Goal: Transaction & Acquisition: Book appointment/travel/reservation

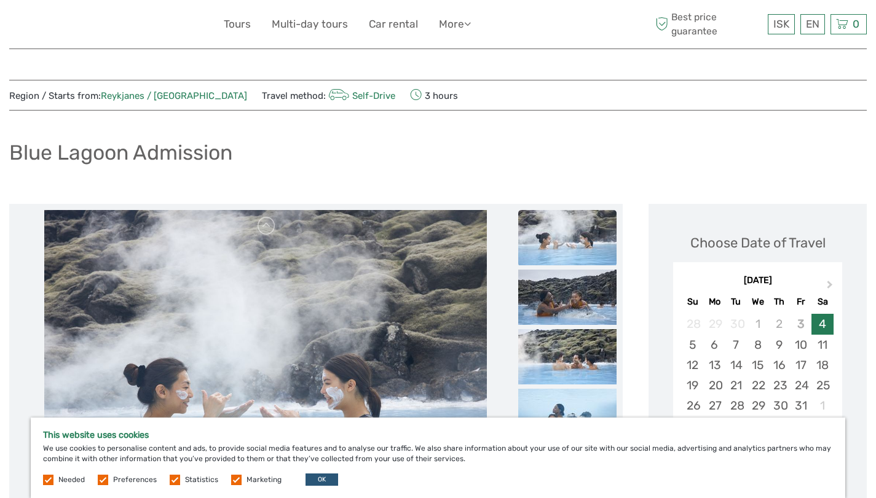
click at [819, 325] on div "4" at bounding box center [822, 324] width 22 height 20
click at [800, 45] on link "English" at bounding box center [798, 49] width 52 height 22
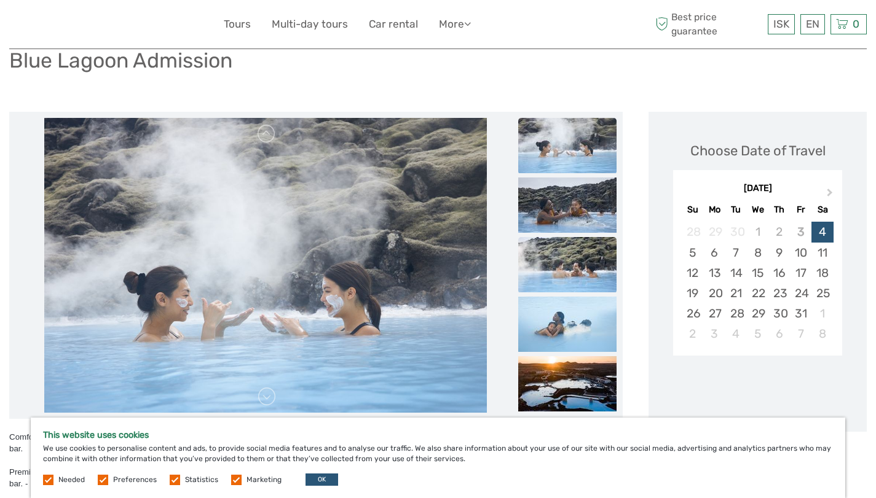
scroll to position [154, 0]
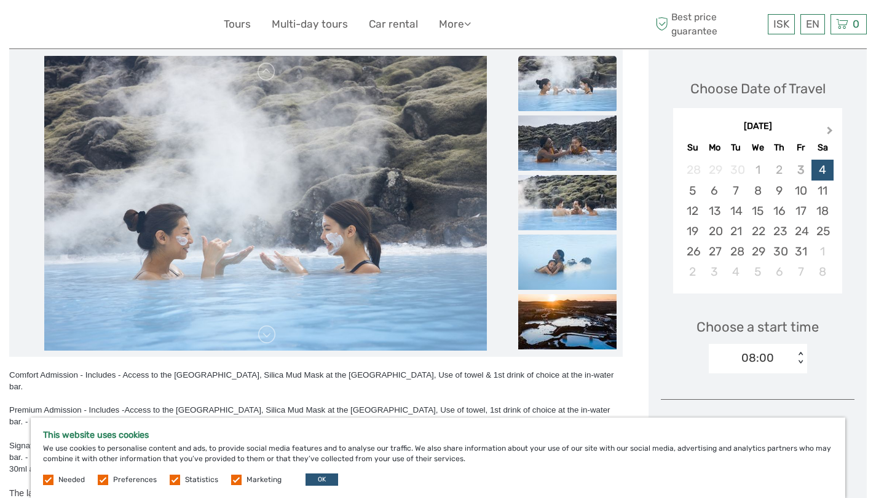
click at [830, 127] on span "Next Month" at bounding box center [830, 133] width 0 height 18
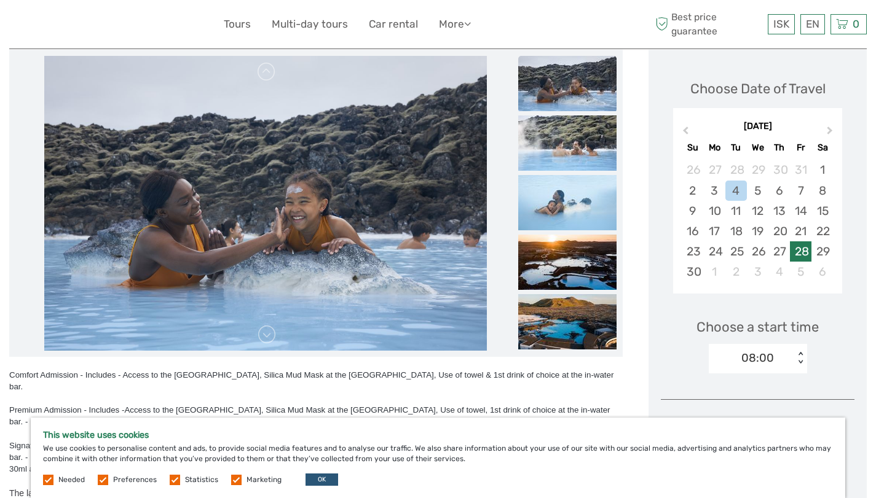
click at [801, 251] on div "28" at bounding box center [801, 252] width 22 height 20
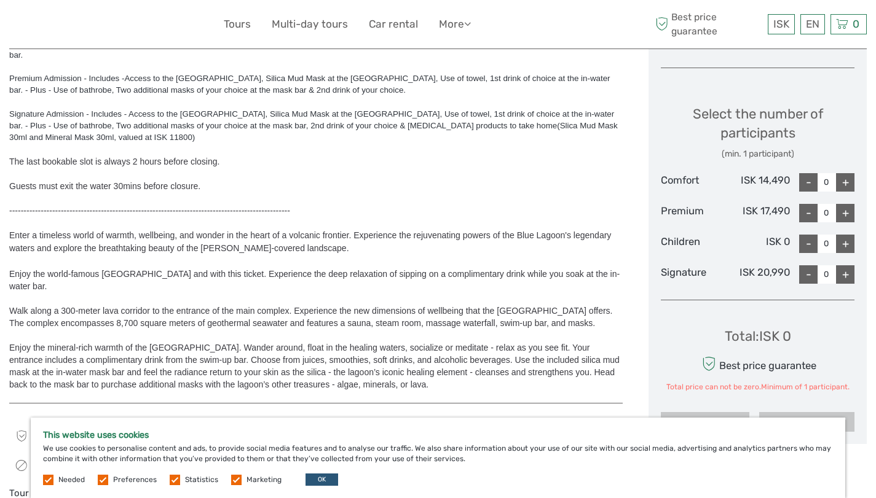
scroll to position [403, 0]
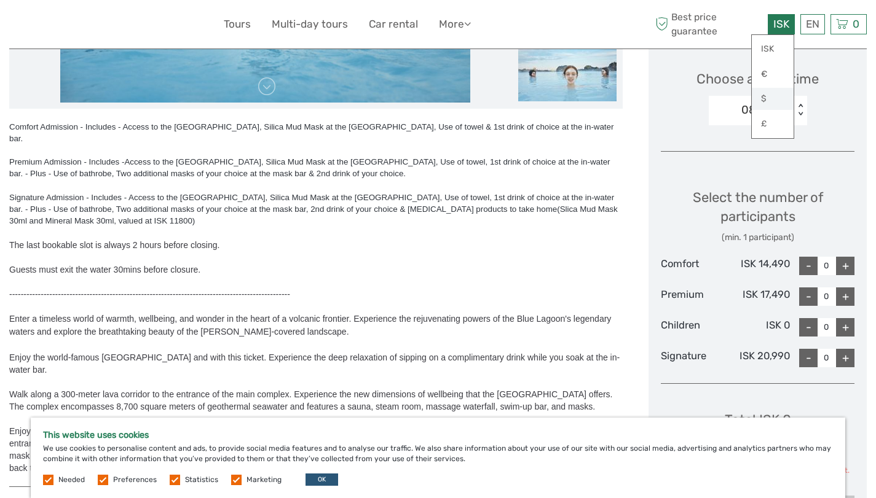
click at [766, 98] on link "$" at bounding box center [773, 99] width 42 height 22
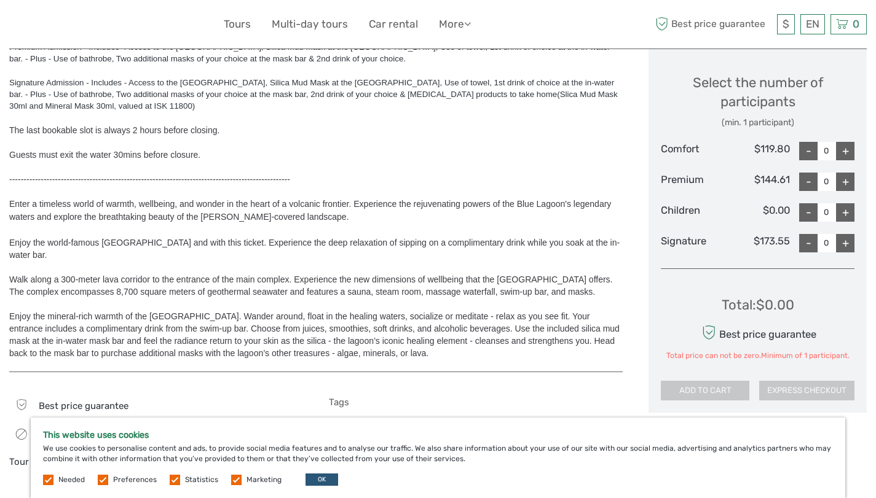
scroll to position [521, 0]
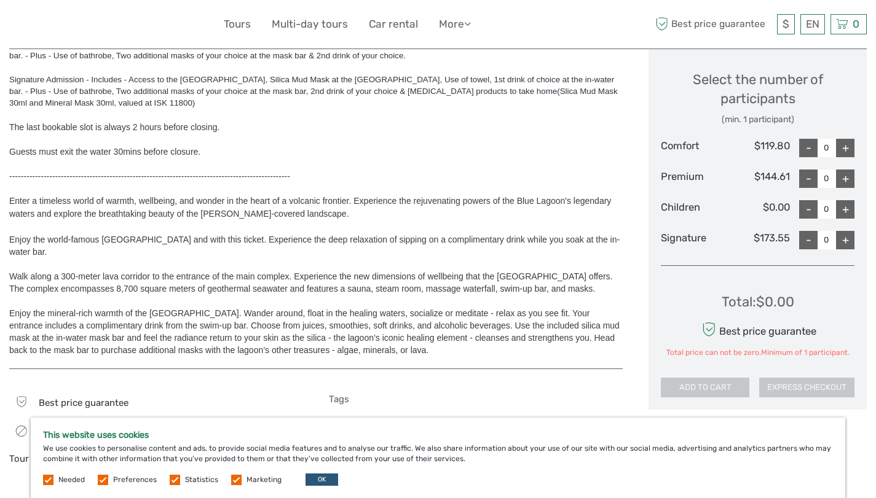
click at [845, 243] on div "+" at bounding box center [845, 240] width 18 height 18
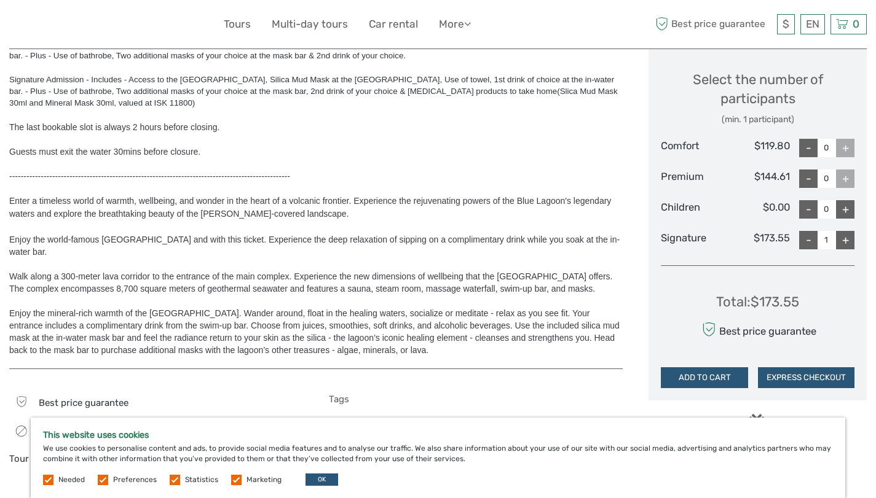
click at [807, 242] on div "-" at bounding box center [808, 240] width 18 height 18
type input "0"
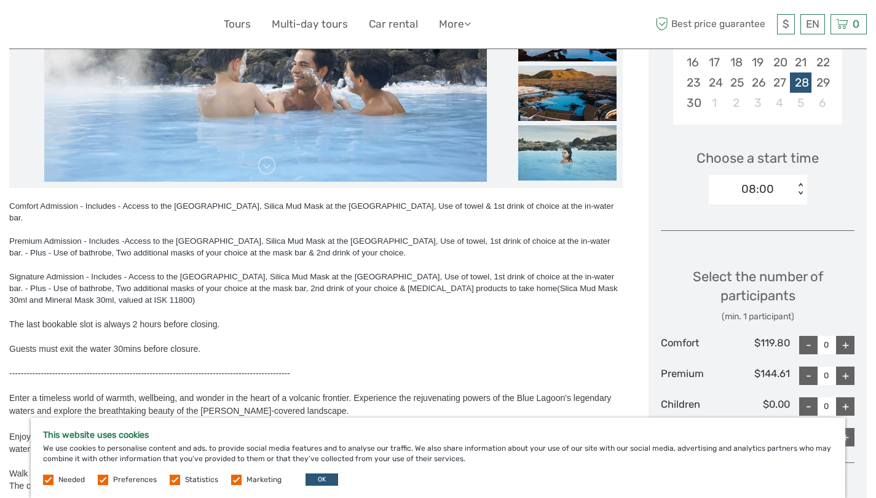
scroll to position [313, 0]
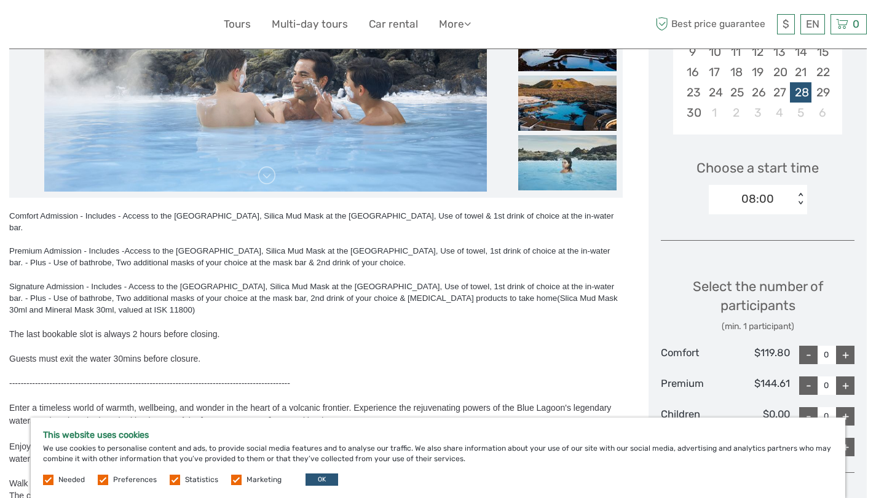
click at [778, 197] on div "08:00" at bounding box center [751, 199] width 85 height 18
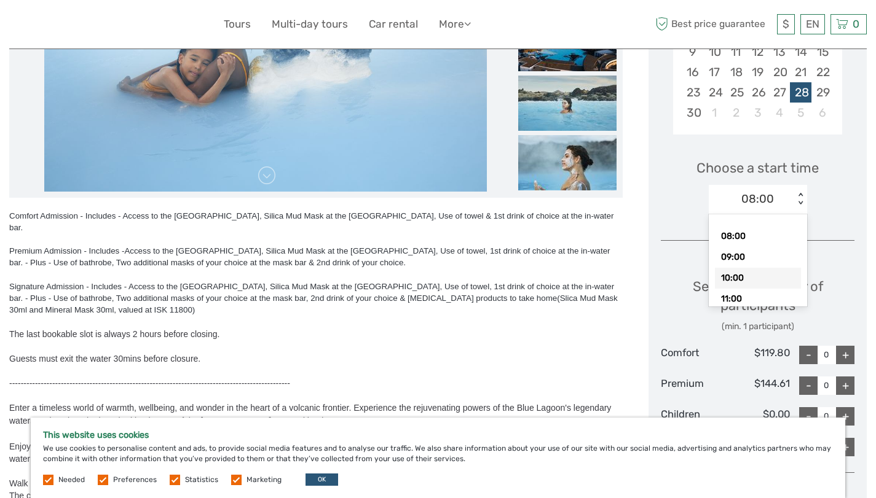
click at [743, 275] on div "10:00" at bounding box center [758, 278] width 86 height 21
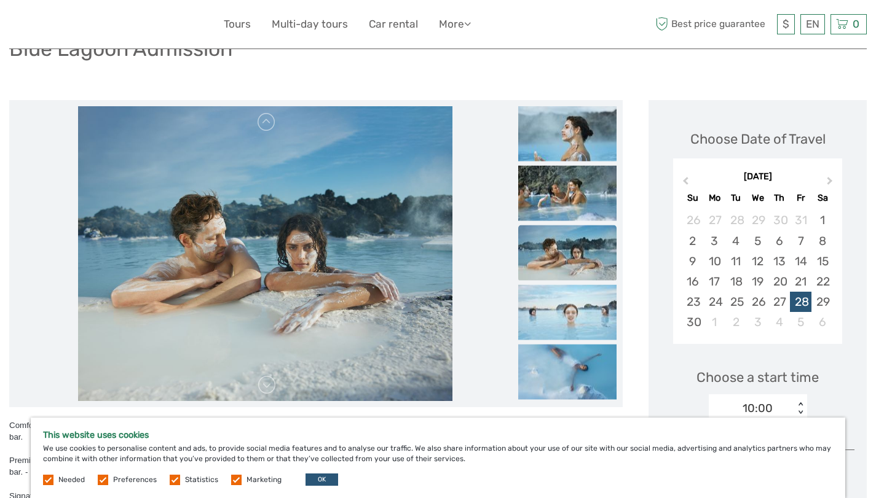
scroll to position [122, 0]
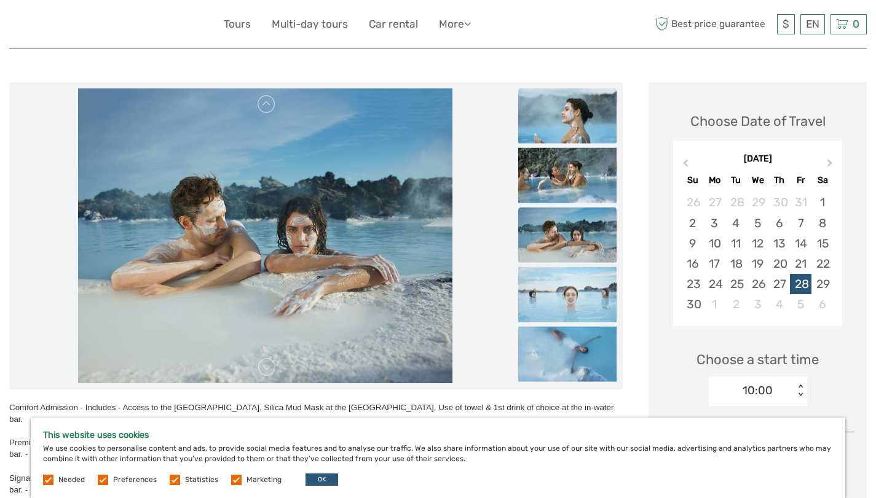
click at [573, 117] on img at bounding box center [567, 116] width 98 height 55
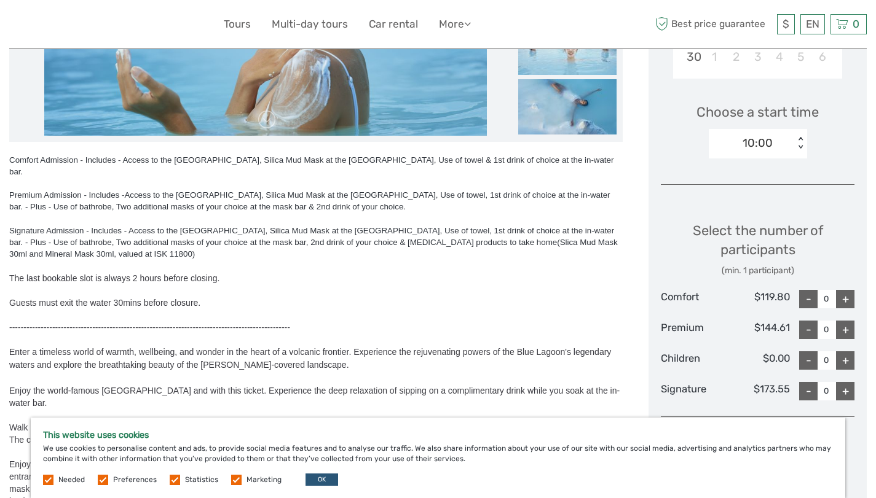
scroll to position [386, 0]
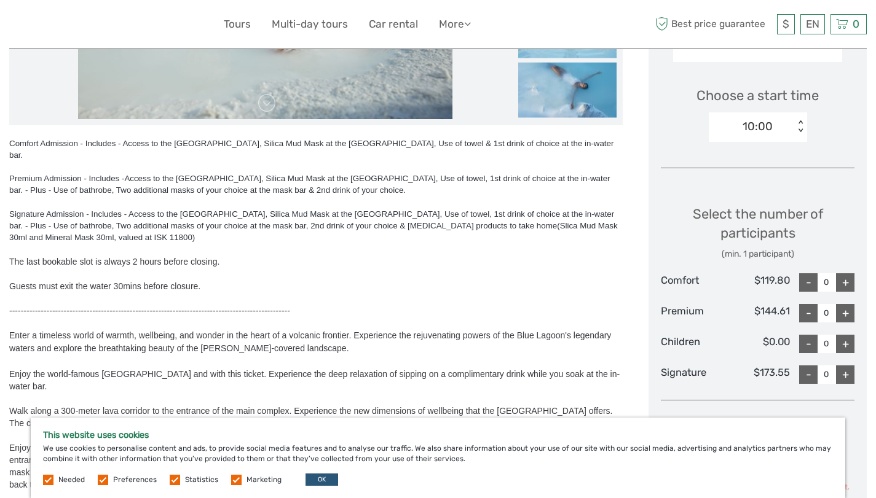
click at [843, 312] on div "+" at bounding box center [845, 313] width 18 height 18
type input "1"
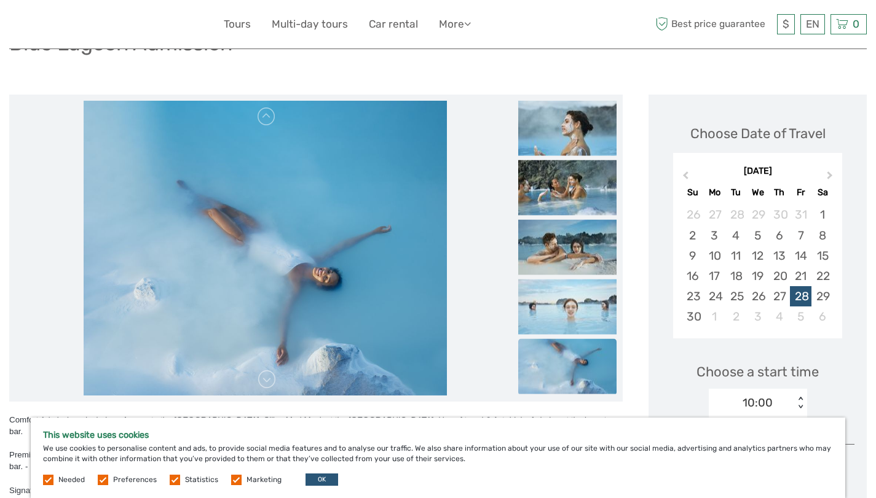
scroll to position [0, 0]
